Goal: Navigation & Orientation: Find specific page/section

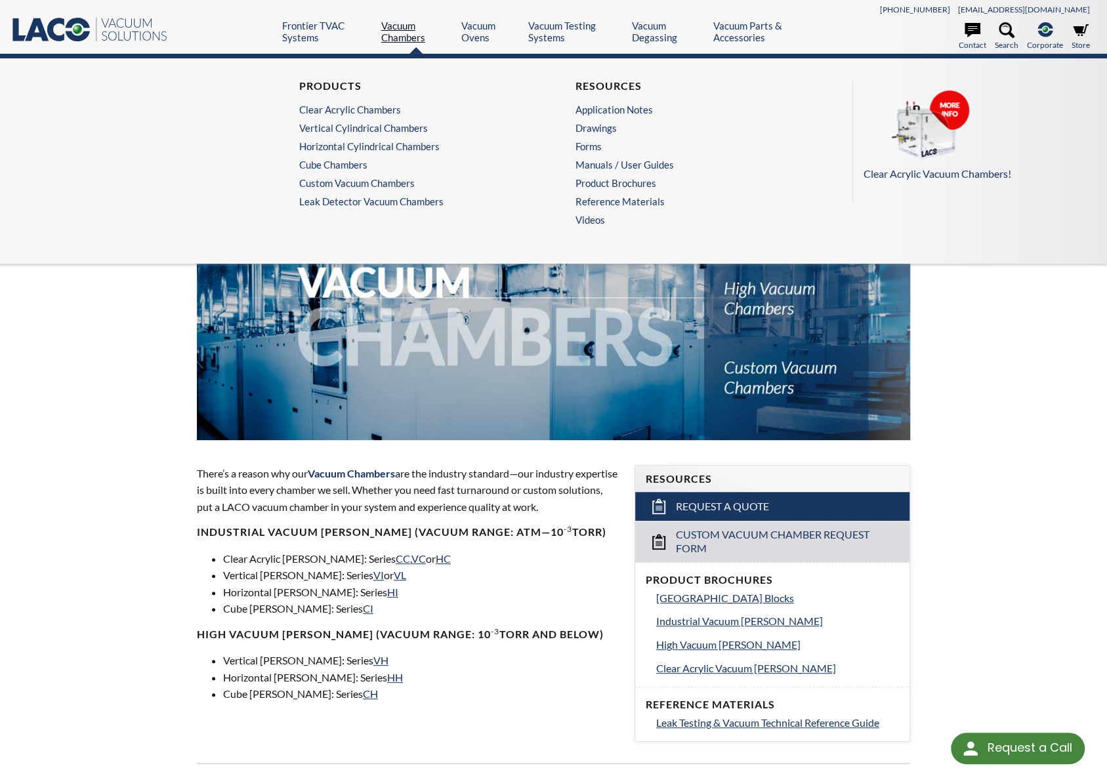
click at [394, 33] on link "Vacuum Chambers" at bounding box center [416, 32] width 71 height 24
click at [335, 162] on link "Cube Chambers" at bounding box center [412, 165] width 226 height 12
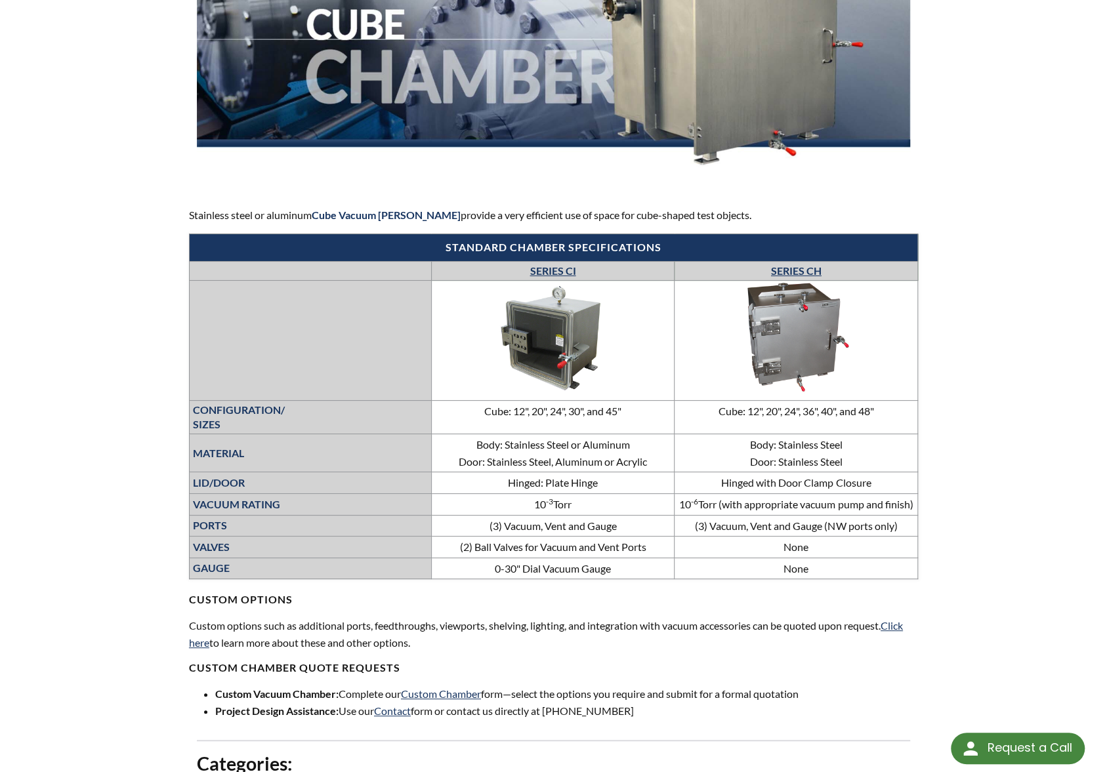
scroll to position [262, 0]
